Goal: Task Accomplishment & Management: Use online tool/utility

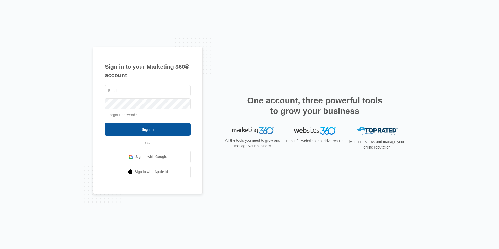
type input "[EMAIL_ADDRESS][DOMAIN_NAME]"
click at [146, 132] on input "Sign In" at bounding box center [148, 129] width 86 height 13
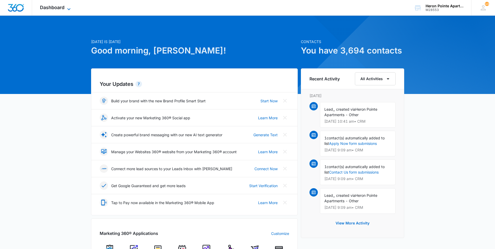
click at [64, 7] on span "Dashboard" at bounding box center [52, 7] width 25 height 5
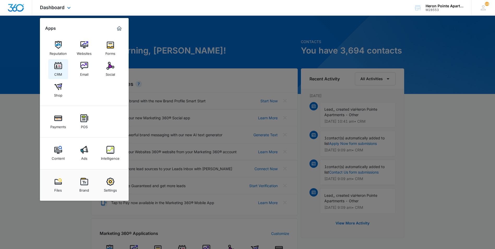
drag, startPoint x: 58, startPoint y: 65, endPoint x: 63, endPoint y: 65, distance: 5.0
click at [58, 65] on img at bounding box center [58, 66] width 8 height 8
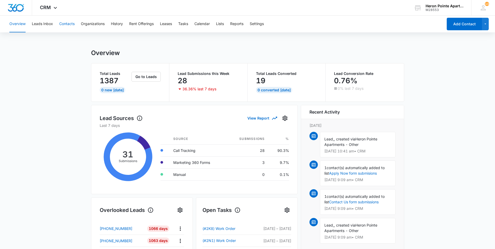
click at [63, 23] on button "Contacts" at bounding box center [66, 24] width 15 height 17
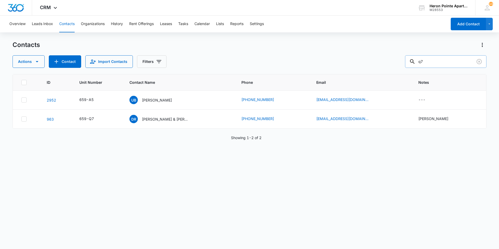
click at [442, 59] on input "q7" at bounding box center [445, 61] width 81 height 13
type input "q"
type input "d6"
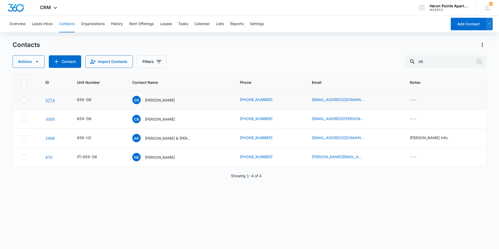
click at [49, 101] on link "3774" at bounding box center [49, 100] width 9 height 4
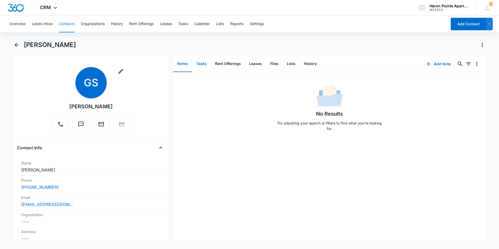
click at [204, 64] on button "Tasks" at bounding box center [201, 64] width 19 height 16
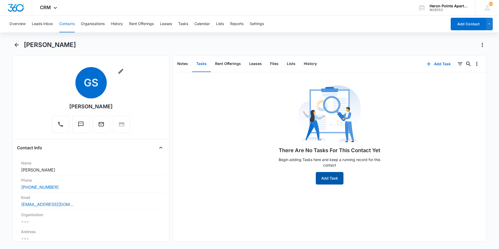
click at [332, 181] on button "Add Task" at bounding box center [330, 178] width 28 height 13
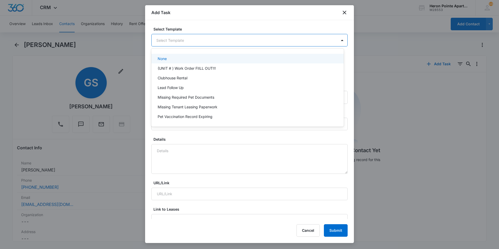
click at [208, 41] on body "CRM Apps Reputation Websites Forms CRM Email Social Shop Payments POS Content A…" at bounding box center [249, 124] width 499 height 249
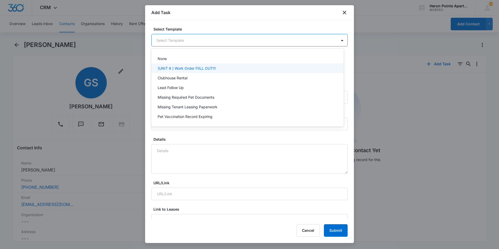
click at [203, 68] on p "(UNIT # ) Work Order FIILL OUT!!!" at bounding box center [187, 68] width 58 height 5
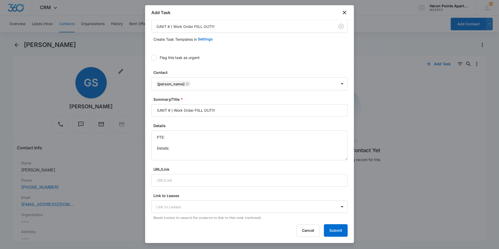
scroll to position [26, 0]
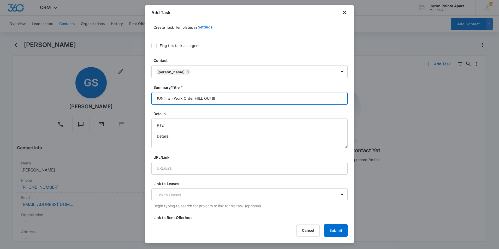
drag, startPoint x: 171, startPoint y: 98, endPoint x: 159, endPoint y: 99, distance: 11.5
click at [159, 99] on input "(UNIT # ) Work Order FIILL OUT!!!" at bounding box center [249, 98] width 196 height 13
type input "(D6 ) Work Order FIILL OUT!!!"
click at [185, 127] on textarea "PTE: Details:" at bounding box center [249, 134] width 196 height 30
click at [187, 137] on textarea "PTE: 720-799-4677 Details:" at bounding box center [249, 134] width 196 height 30
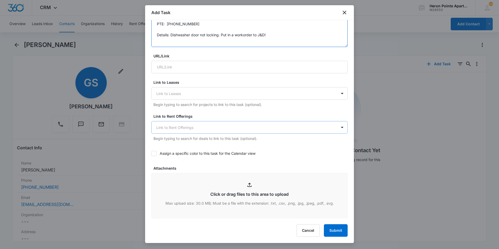
scroll to position [183, 0]
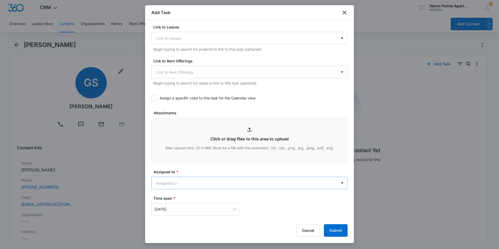
type textarea "PTE: 720-799-4677 Details: Dishwasher door not locking. Put in a workorder to J…"
click at [214, 185] on body "CRM Apps Reputation Websites Forms CRM Email Social Shop Payments POS Content A…" at bounding box center [249, 124] width 499 height 249
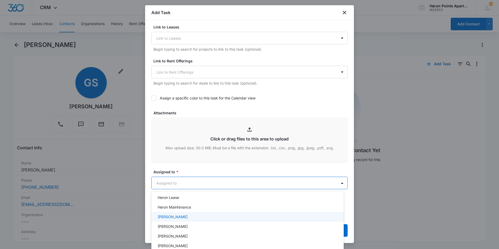
scroll to position [78, 0]
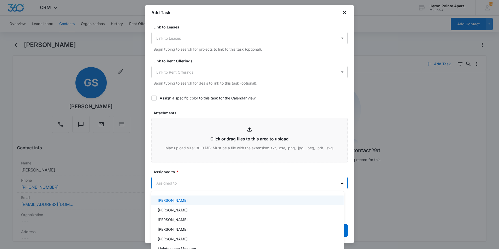
click at [218, 202] on div "Kathrine Holt" at bounding box center [247, 200] width 179 height 5
click at [233, 171] on div at bounding box center [249, 124] width 499 height 249
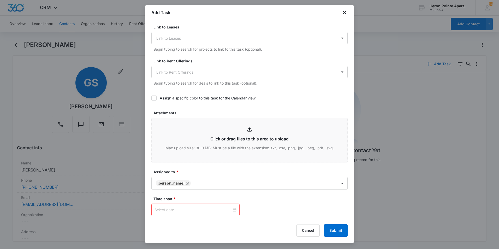
click at [233, 210] on div at bounding box center [196, 210] width 82 height 6
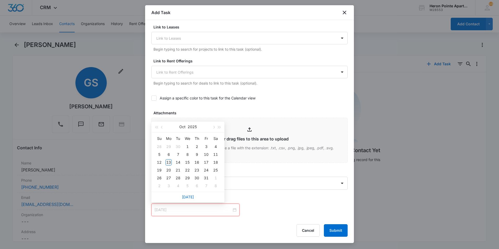
type input "Oct 13, 2025"
click at [170, 162] on div "13" at bounding box center [169, 162] width 6 height 6
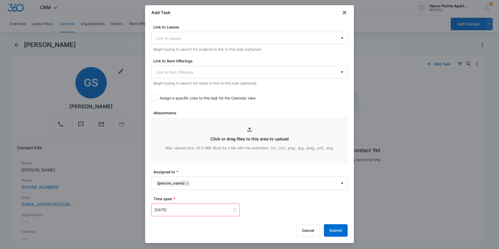
scroll to position [235, 0]
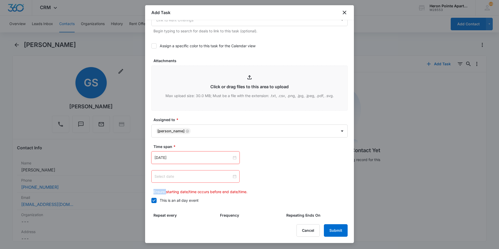
click at [234, 176] on div at bounding box center [196, 177] width 82 height 6
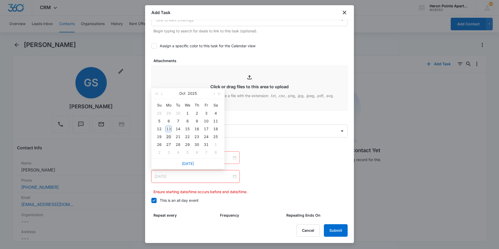
type input "Oct 20, 2025"
click at [168, 135] on div "20" at bounding box center [169, 137] width 6 height 6
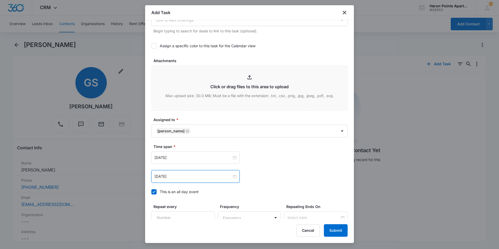
click at [291, 183] on div "Time span * Oct 13, 2025 Oct 2025 Su Mo Tu We Th Fr Sa 28 29 30 1 2 3 4 5 6 7 8…" at bounding box center [249, 171] width 196 height 54
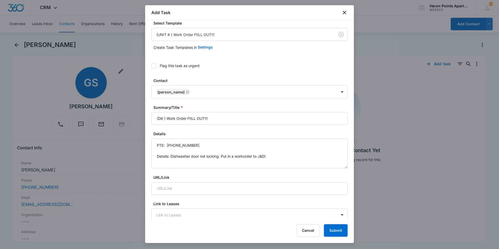
scroll to position [0, 0]
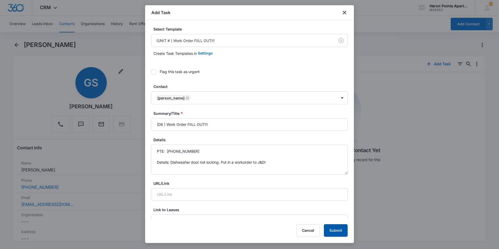
click at [340, 231] on button "Submit" at bounding box center [336, 230] width 24 height 13
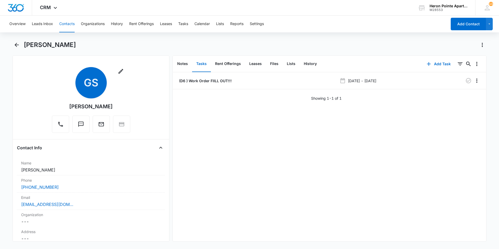
click at [58, 23] on div "Overview Leads Inbox Contacts Organizations History Rent Offerings Leases Tasks…" at bounding box center [226, 24] width 441 height 17
click at [64, 23] on button "Contacts" at bounding box center [66, 24] width 15 height 17
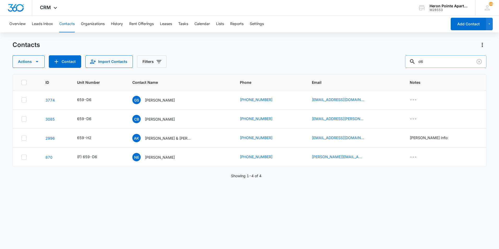
click at [438, 63] on input "d6" at bounding box center [445, 61] width 81 height 13
type input "d"
type input "n1"
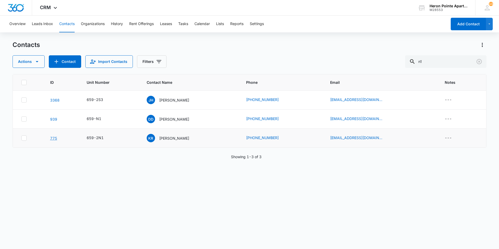
click at [54, 137] on link "775" at bounding box center [53, 138] width 7 height 4
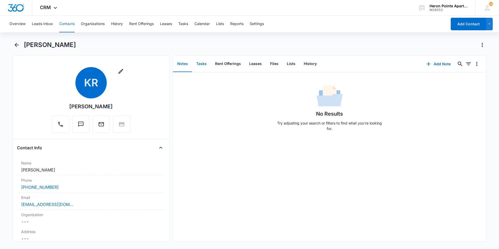
click at [199, 64] on button "Tasks" at bounding box center [201, 64] width 19 height 16
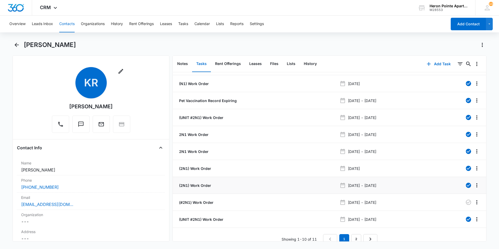
scroll to position [21, 0]
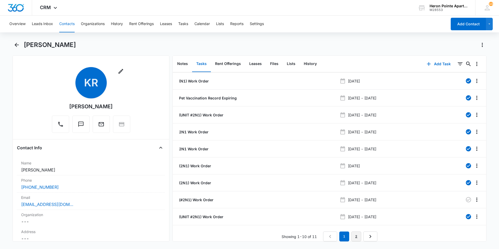
click at [355, 232] on link "2" at bounding box center [356, 237] width 10 height 10
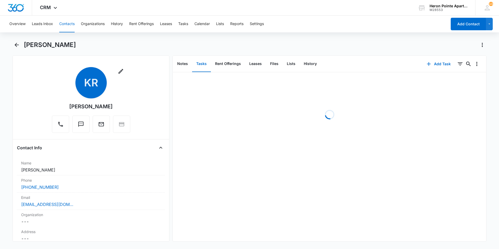
scroll to position [0, 0]
click at [345, 103] on link "1" at bounding box center [346, 101] width 10 height 10
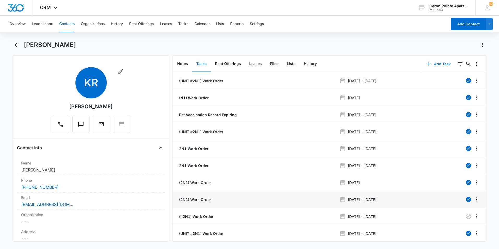
scroll to position [21, 0]
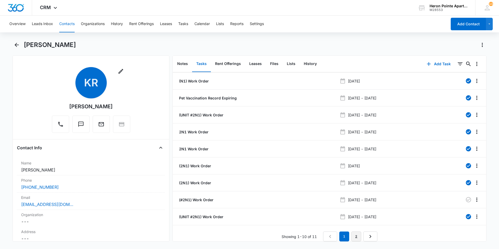
click at [355, 234] on link "2" at bounding box center [356, 237] width 10 height 10
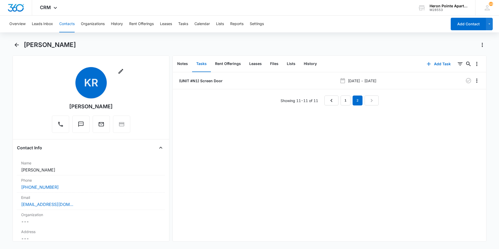
scroll to position [0, 0]
click at [391, 77] on li "(UNIT #N1) Screen Door Sep 30, 2025 - Oct 7, 2025" at bounding box center [330, 80] width 314 height 17
click at [195, 78] on p "(UNIT #N1) Screen Door" at bounding box center [200, 80] width 45 height 5
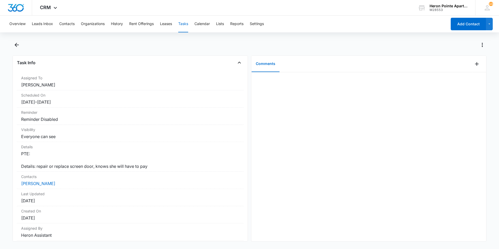
scroll to position [50, 0]
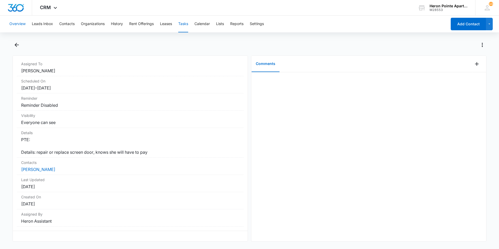
click at [21, 24] on button "Overview" at bounding box center [17, 24] width 16 height 17
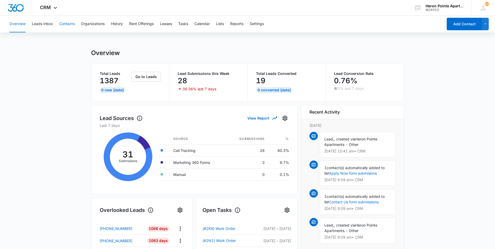
click at [62, 25] on button "Contacts" at bounding box center [66, 24] width 15 height 17
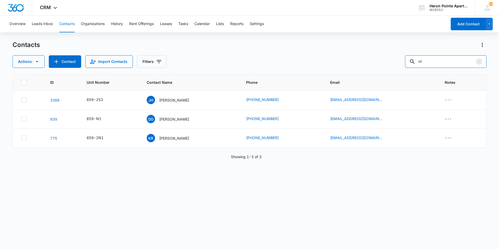
drag, startPoint x: 449, startPoint y: 61, endPoint x: 392, endPoint y: 63, distance: 57.2
click at [394, 63] on div "Actions Contact Import Contacts Filters n1" at bounding box center [250, 61] width 474 height 13
type input "k4"
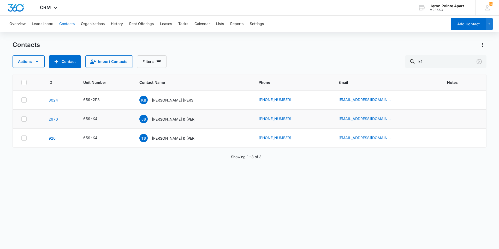
click at [56, 120] on link "2970" at bounding box center [53, 119] width 9 height 4
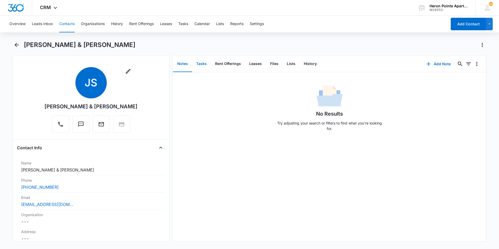
click at [203, 64] on button "Tasks" at bounding box center [201, 64] width 19 height 16
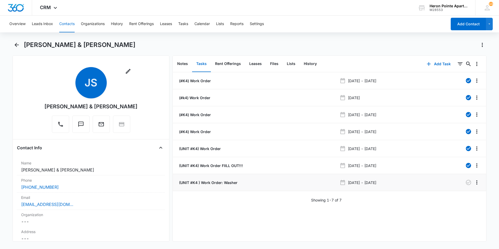
click at [210, 181] on p "(UNIT #K4 ) Work Order: Washer" at bounding box center [208, 182] width 60 height 5
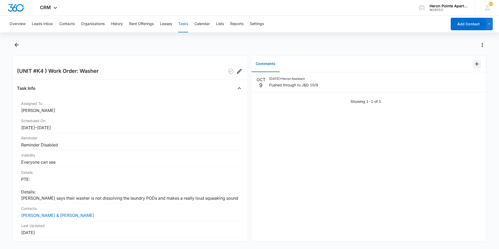
click at [475, 64] on icon "Add Comment" at bounding box center [477, 64] width 4 height 4
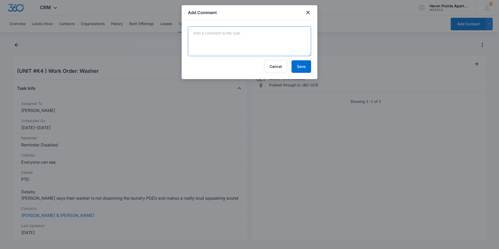
click at [225, 36] on textarea at bounding box center [249, 41] width 123 height 30
type textarea "Ordering new washer from Manweiler. Putting old washer in shed for time being"
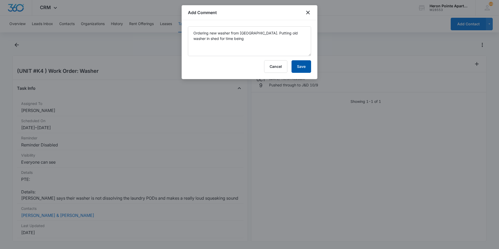
click at [300, 67] on button "Save" at bounding box center [302, 66] width 20 height 13
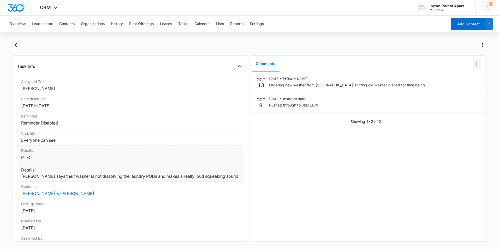
scroll to position [50, 0]
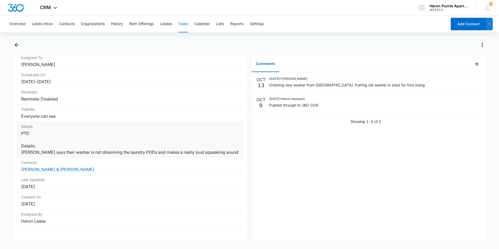
click at [230, 125] on dt "Details" at bounding box center [130, 126] width 218 height 5
click at [217, 147] on dd "PTE: Details: Tenant says their washer is not dissolving the laundry PODs and m…" at bounding box center [130, 142] width 218 height 25
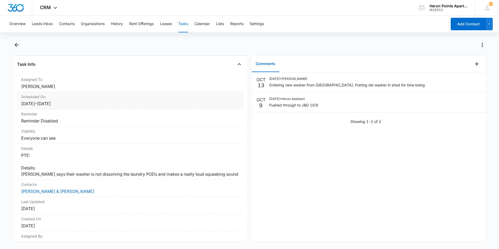
scroll to position [0, 0]
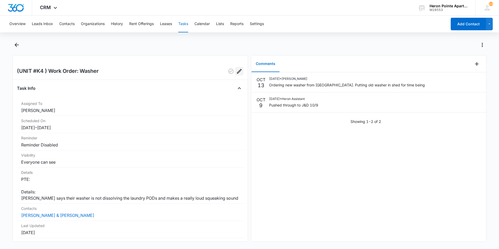
click at [237, 72] on icon "Edit" at bounding box center [239, 71] width 5 height 5
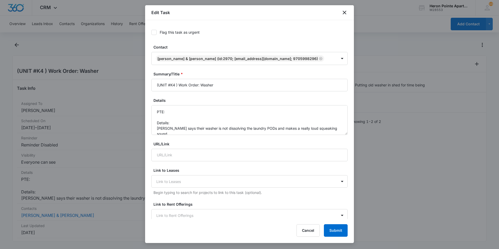
type input "Oct 7, 2025"
type input "Oct 14, 2025"
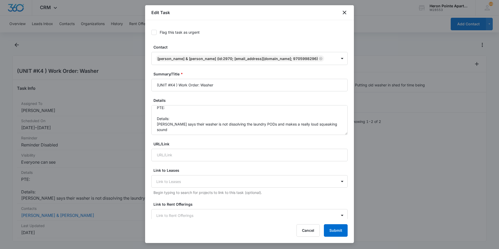
scroll to position [5, 0]
click at [335, 123] on textarea "PTE: Details: Tenant says their washer is not dissolving the laundry PODs and m…" at bounding box center [249, 120] width 196 height 30
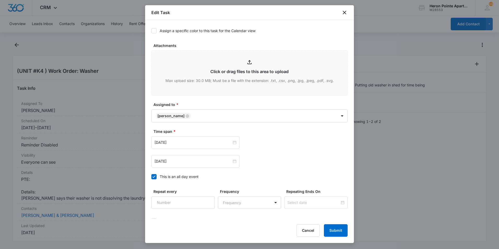
scroll to position [245, 0]
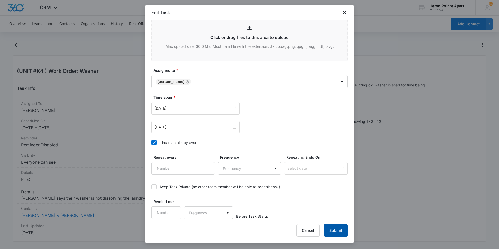
type textarea "PTE: Details: Tenant says their washer is not dissolving the laundry PODs and m…"
click at [343, 230] on button "Submit" at bounding box center [336, 230] width 24 height 13
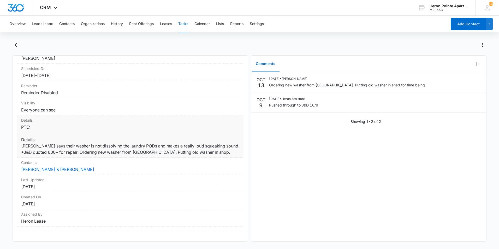
scroll to position [56, 0]
